Goal: Information Seeking & Learning: Learn about a topic

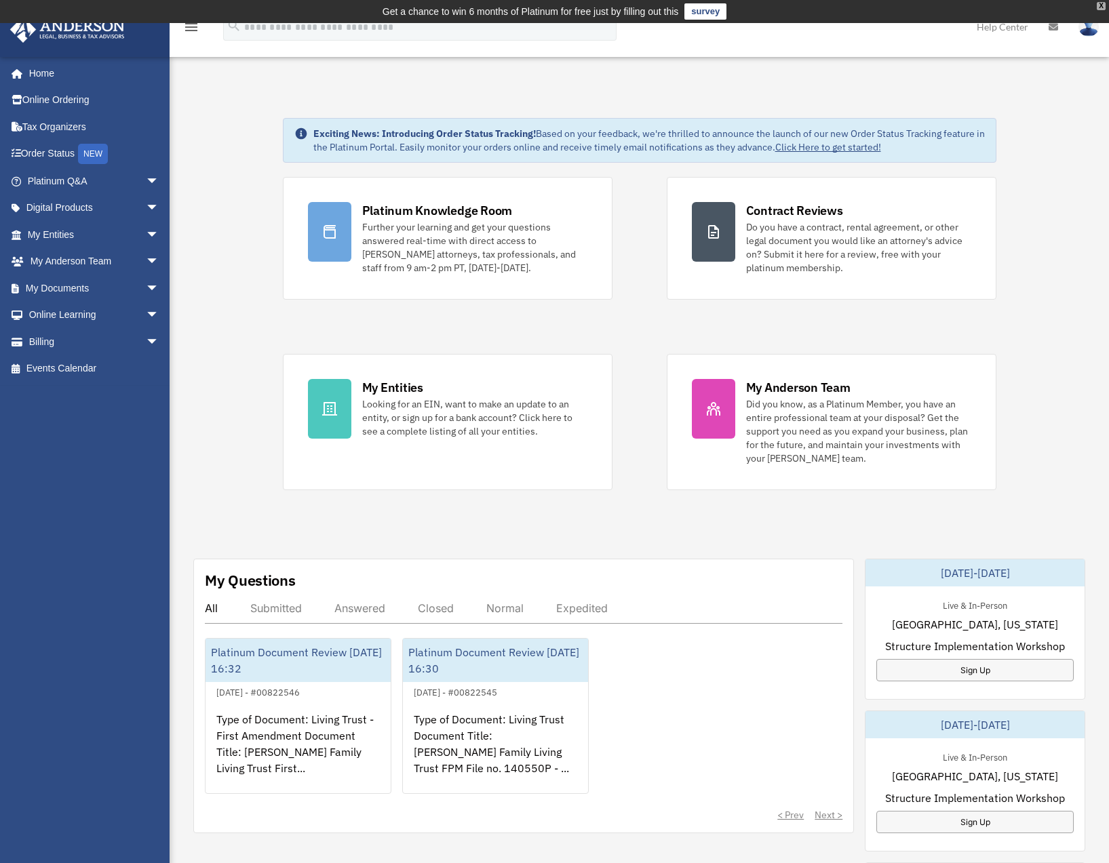
click at [1101, 5] on div "X" at bounding box center [1101, 6] width 9 height 8
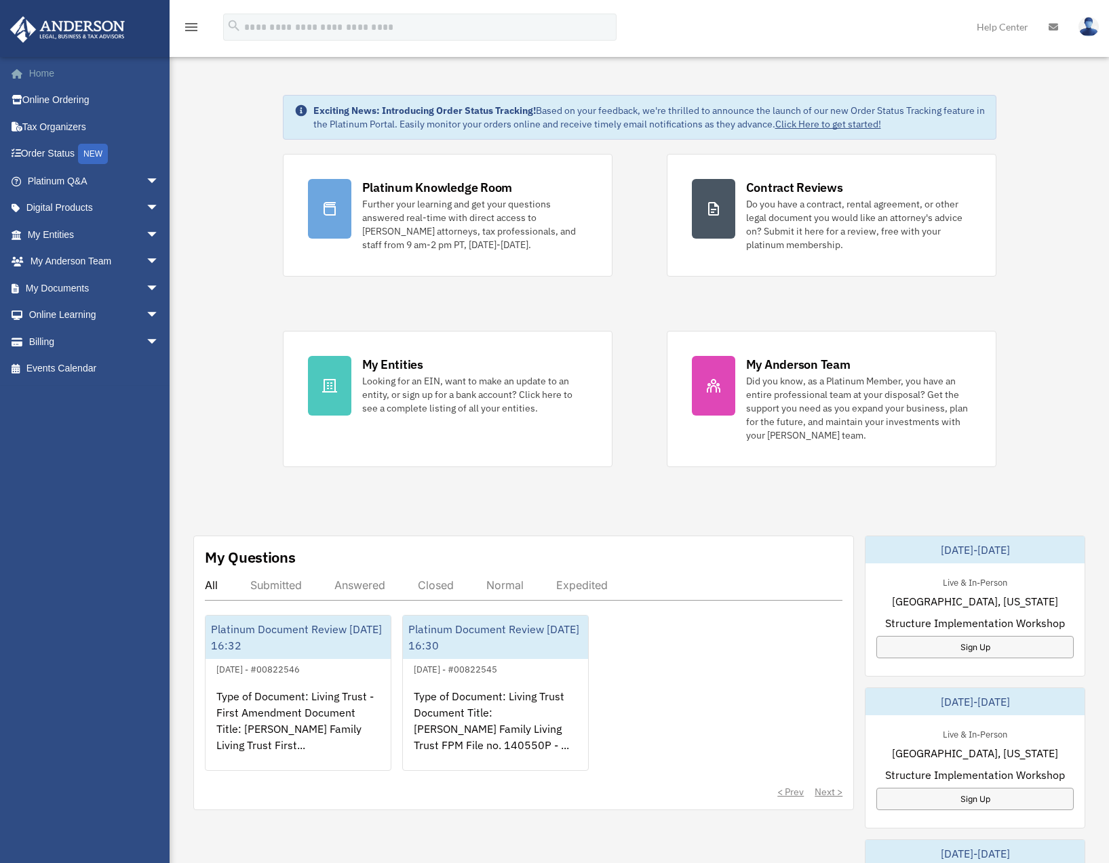
click at [41, 70] on link "Home" at bounding box center [94, 73] width 170 height 27
click at [146, 234] on span "arrow_drop_down" at bounding box center [159, 235] width 27 height 28
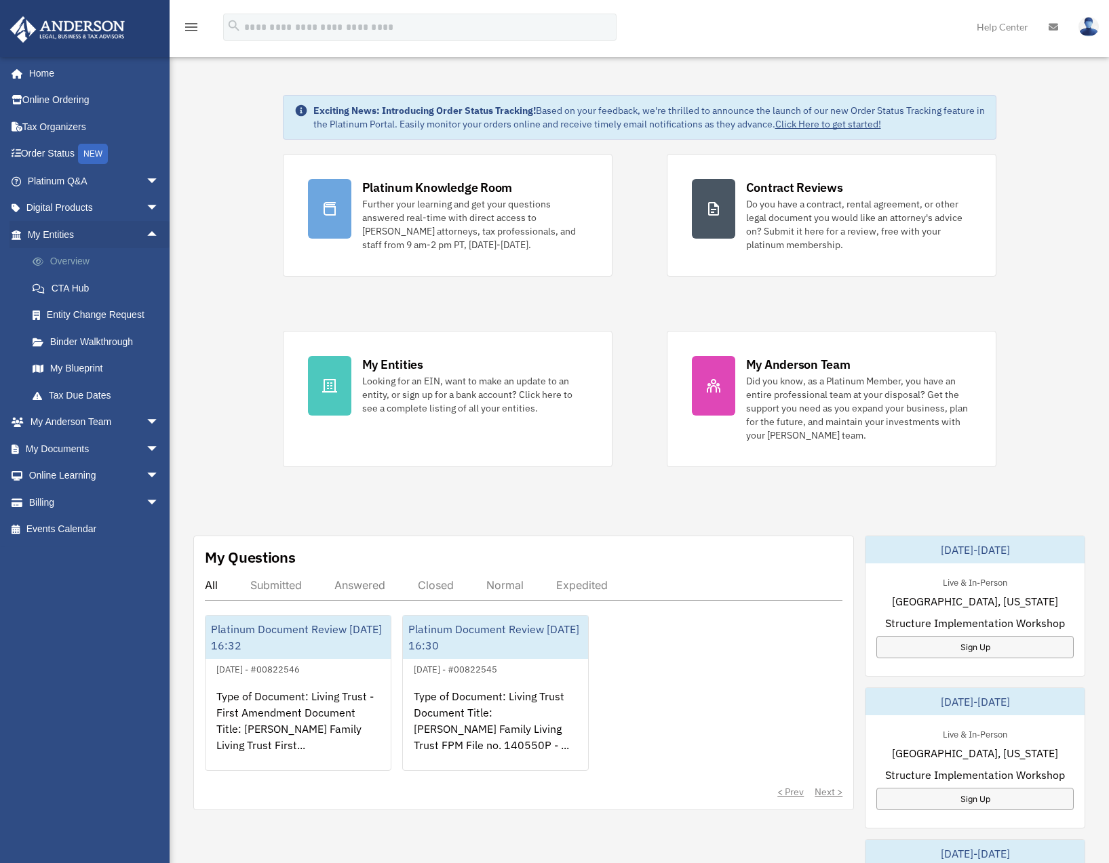
click at [80, 262] on link "Overview" at bounding box center [99, 261] width 161 height 27
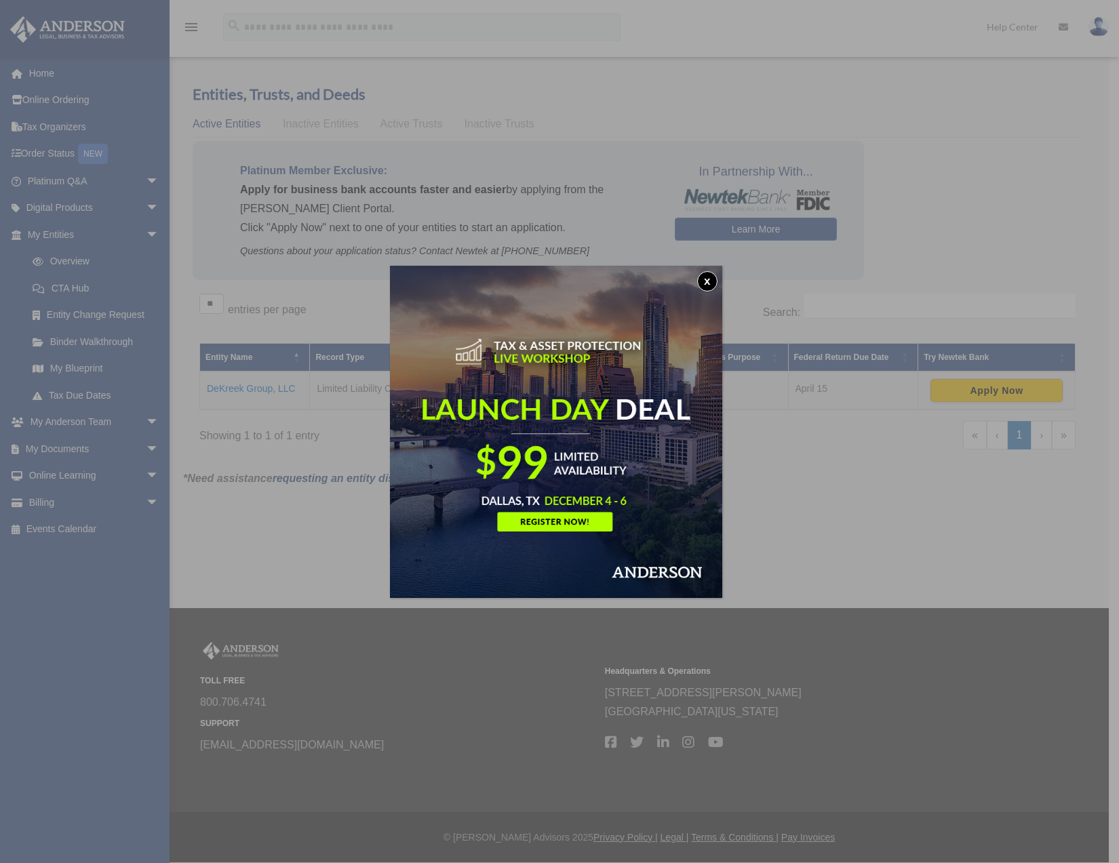
click at [712, 276] on button "x" at bounding box center [707, 281] width 20 height 20
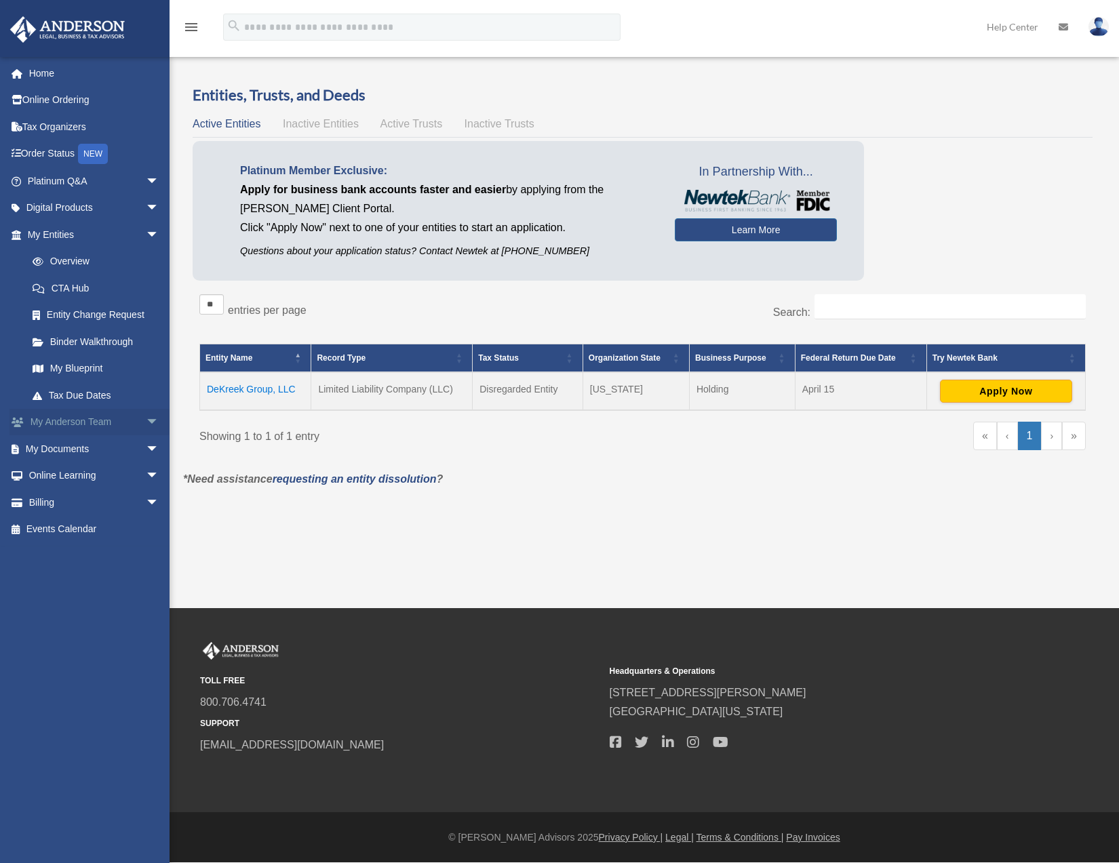
click at [130, 421] on link "My Anderson Team arrow_drop_down" at bounding box center [94, 422] width 170 height 27
click at [146, 419] on span "arrow_drop_down" at bounding box center [159, 423] width 27 height 28
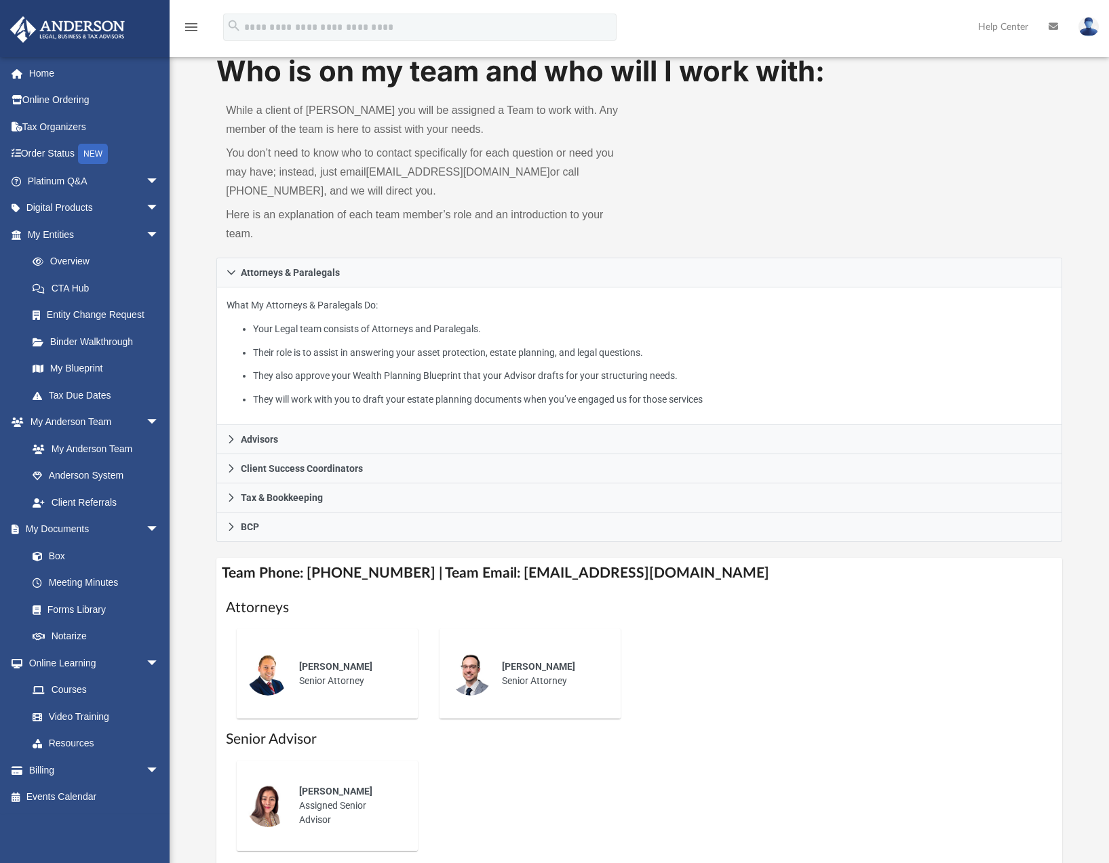
scroll to position [68, 0]
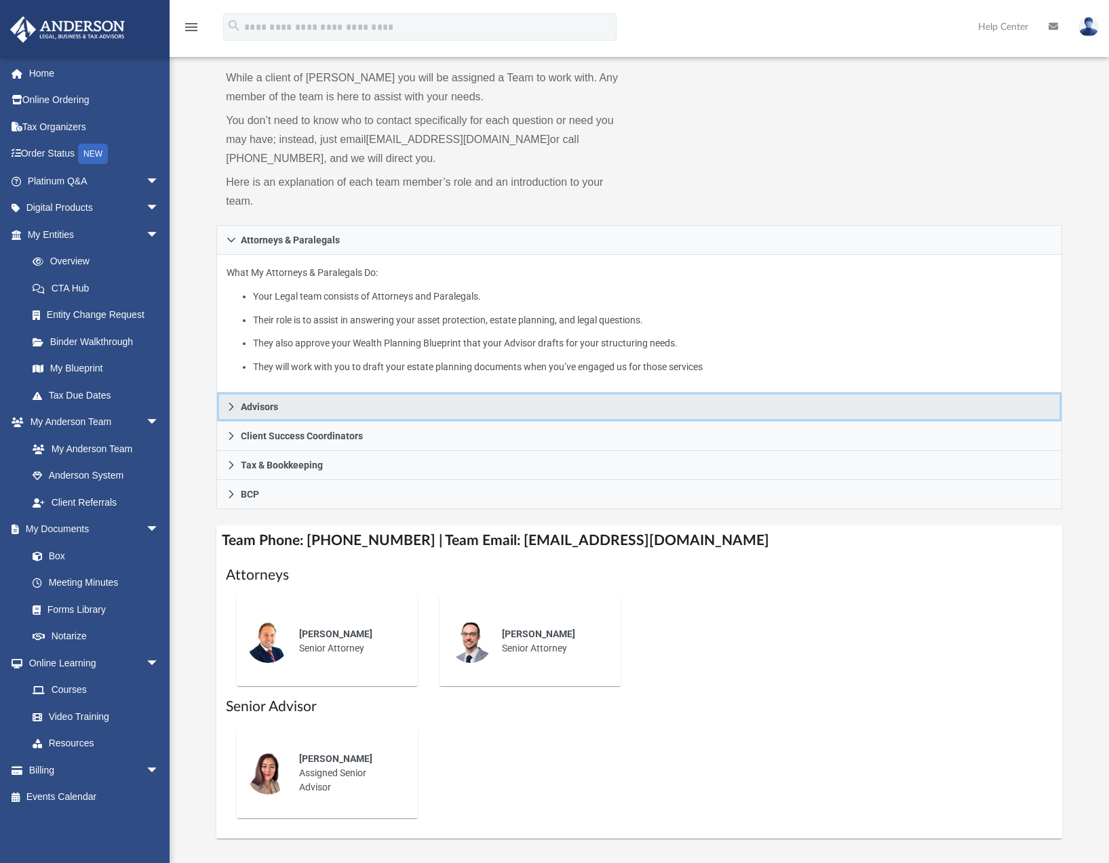
click at [252, 406] on span "Advisors" at bounding box center [259, 406] width 37 height 9
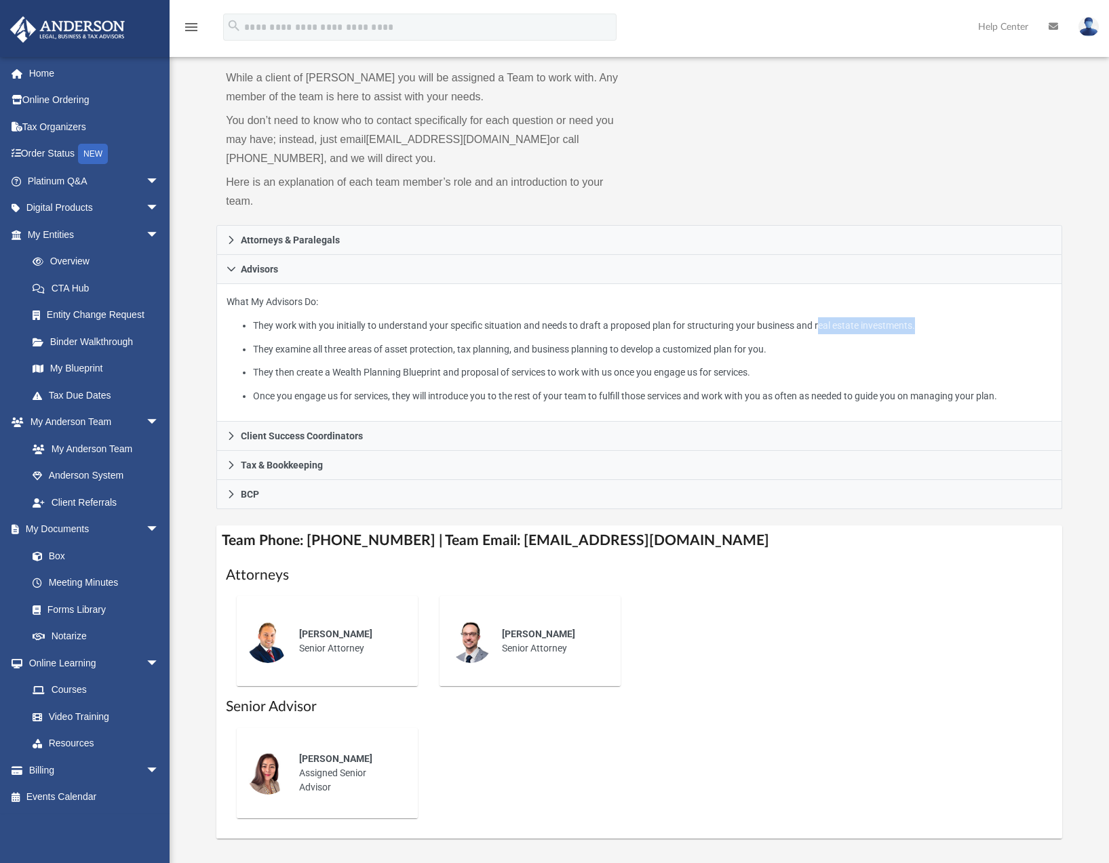
drag, startPoint x: 818, startPoint y: 329, endPoint x: 915, endPoint y: 317, distance: 97.8
click at [915, 317] on p "What My Advisors Do: They work with you initially to understand your specific s…" at bounding box center [639, 349] width 825 height 111
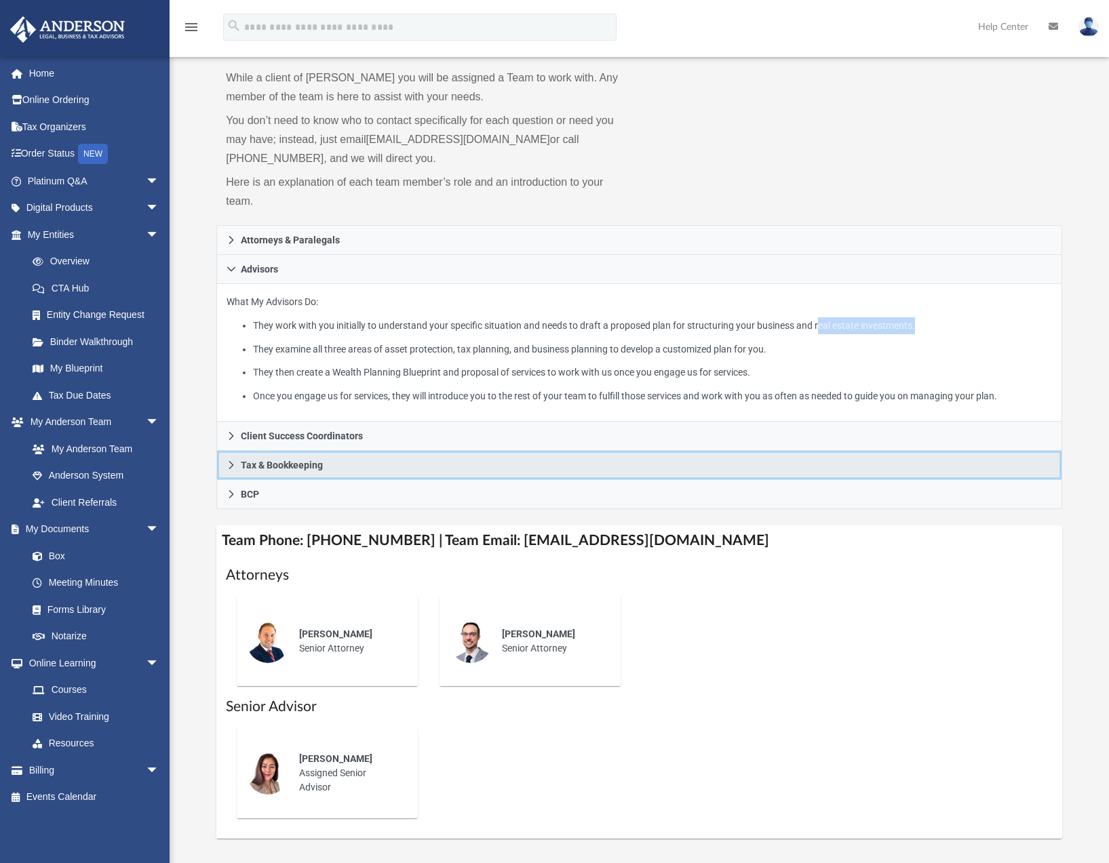
click at [303, 470] on span "Tax & Bookkeeping" at bounding box center [282, 465] width 82 height 9
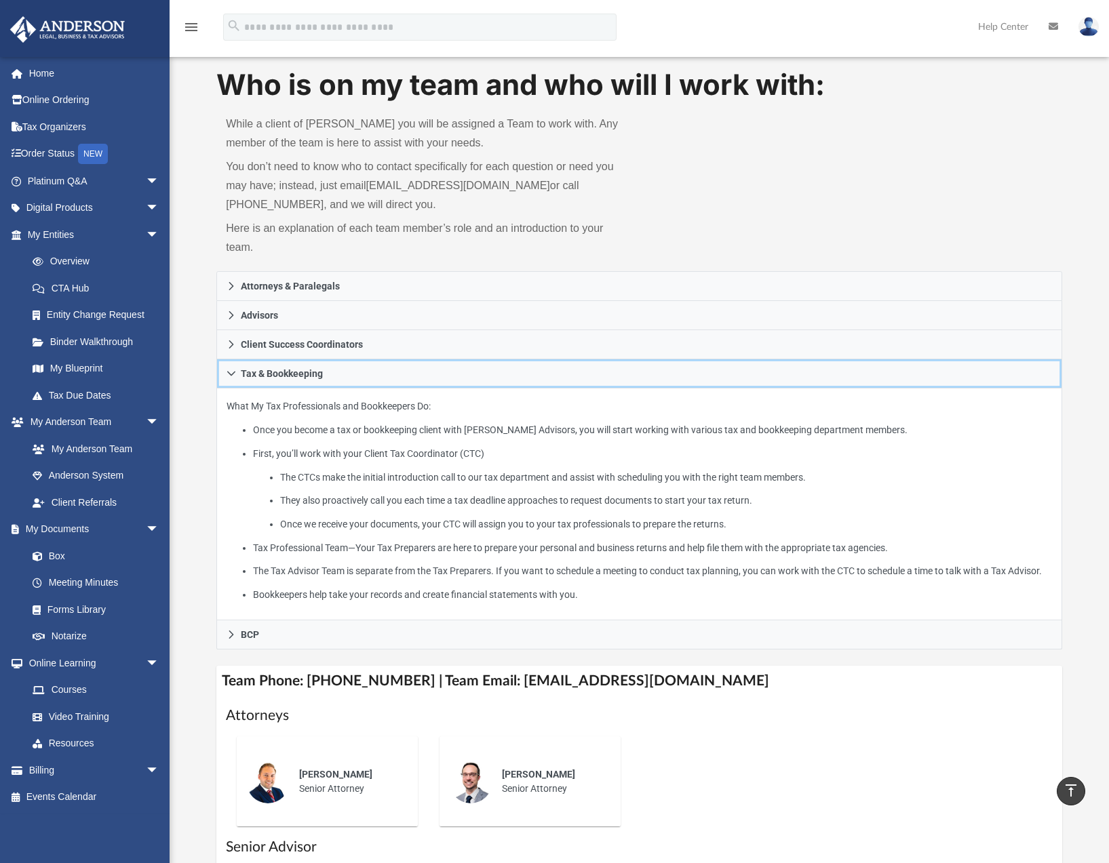
scroll to position [0, 0]
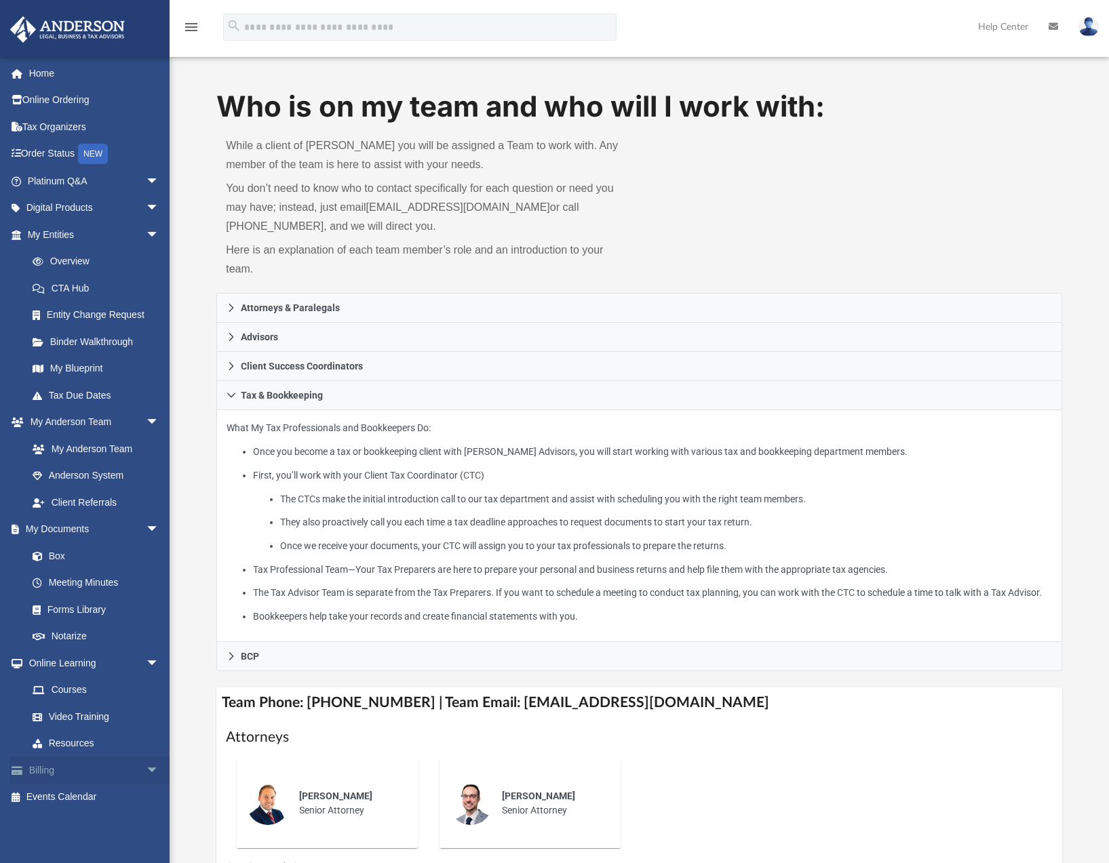
click at [49, 766] on link "Billing arrow_drop_down" at bounding box center [94, 770] width 170 height 27
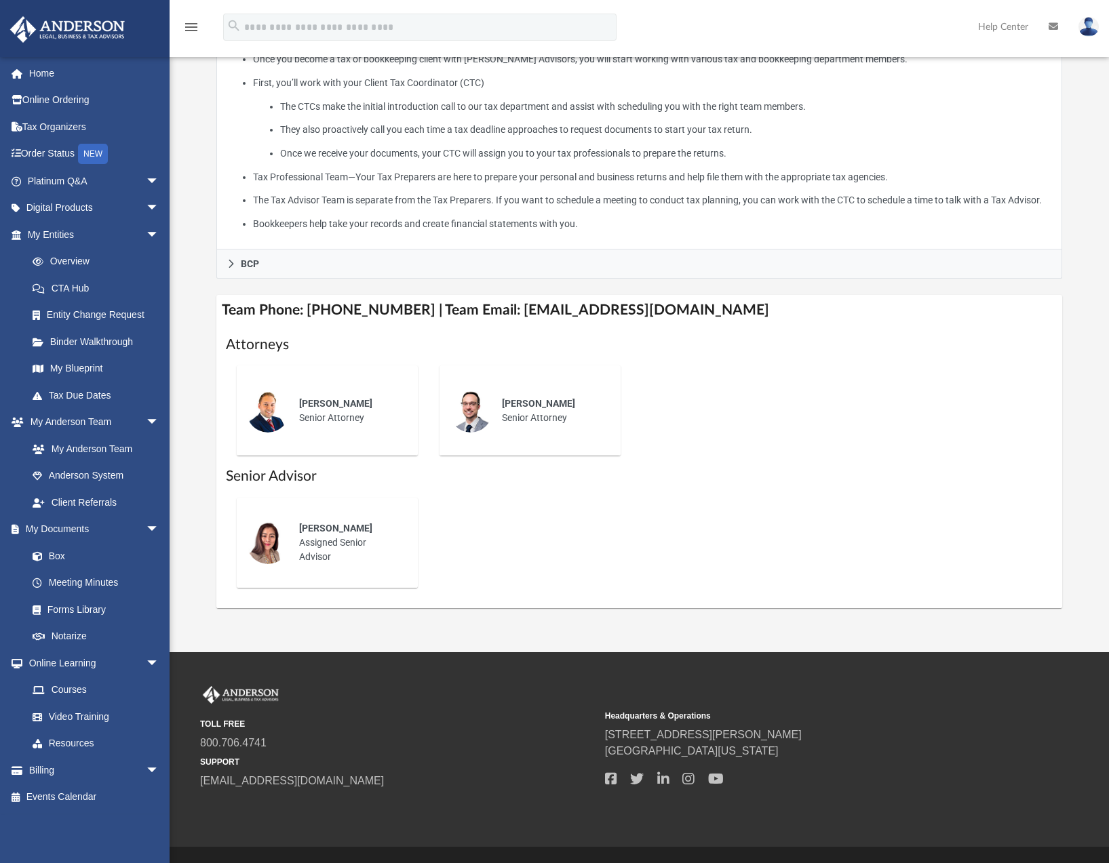
scroll to position [407, 0]
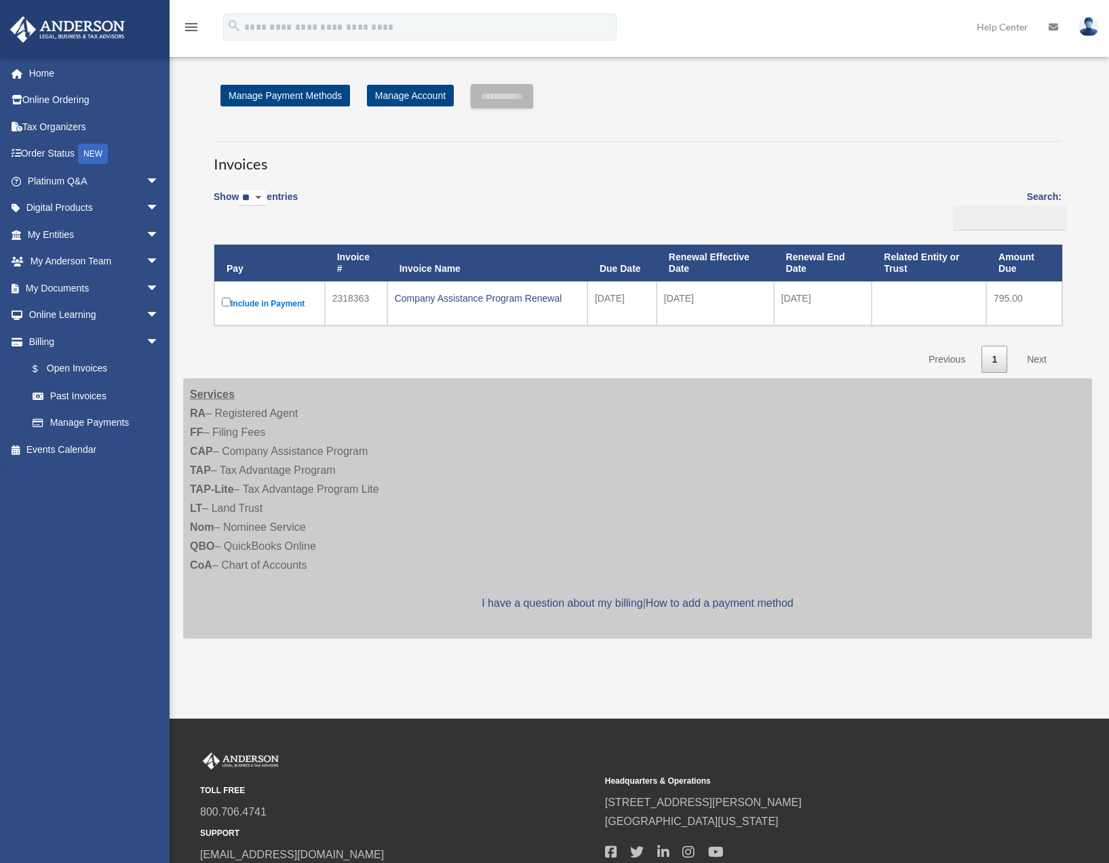
click at [143, 773] on div "[PERSON_NAME][EMAIL_ADDRESS][DOMAIN_NAME] Sign Out [PERSON_NAME][EMAIL_ADDRESS]…" at bounding box center [85, 487] width 170 height 863
click at [465, 301] on div "Company Assistance Program Renewal" at bounding box center [487, 298] width 185 height 19
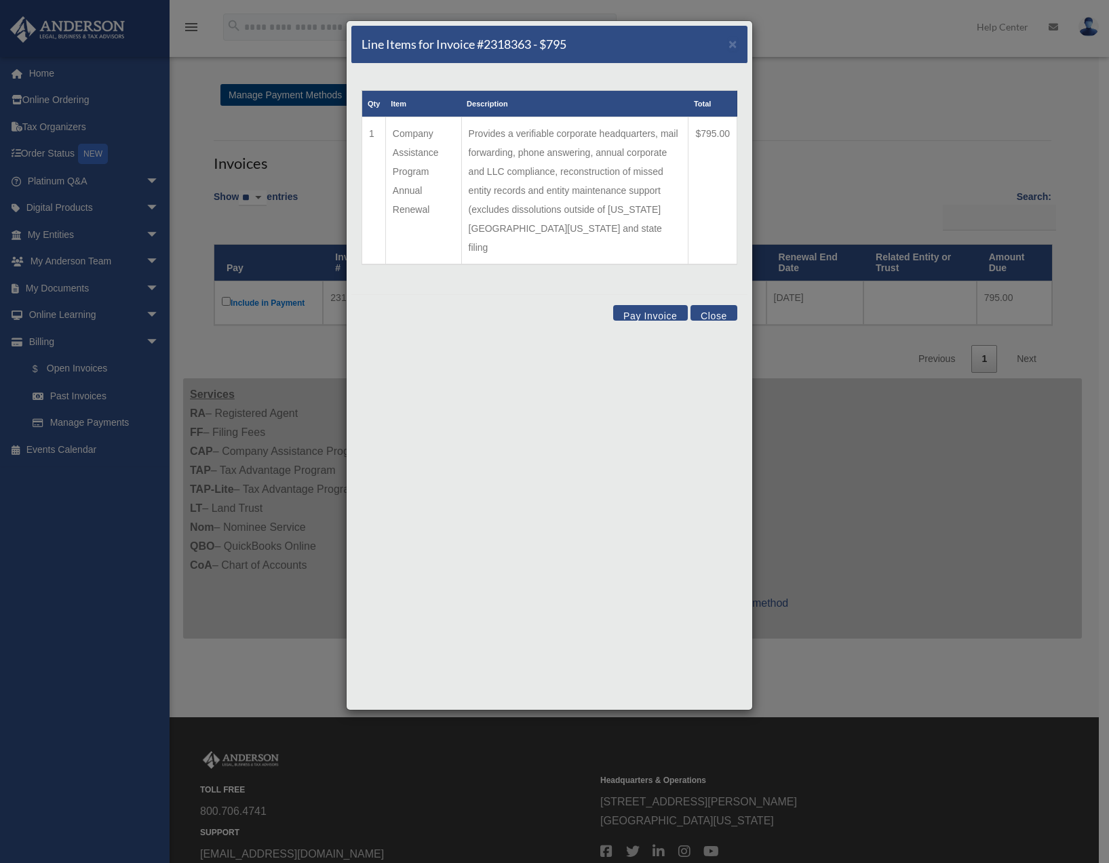
click at [715, 305] on button "Close" at bounding box center [713, 313] width 47 height 16
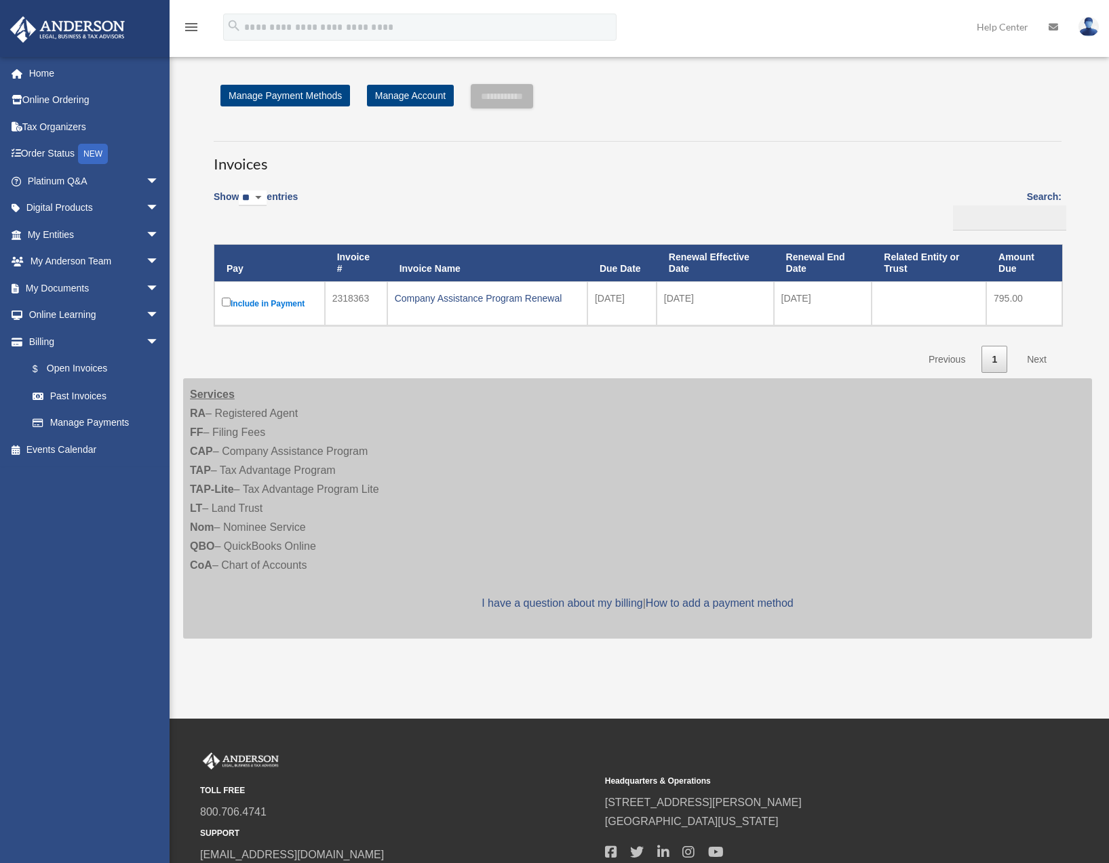
click at [786, 163] on h3 "Invoices" at bounding box center [638, 158] width 848 height 34
click at [62, 96] on link "Online Ordering" at bounding box center [94, 100] width 170 height 27
